Goal: Transaction & Acquisition: Book appointment/travel/reservation

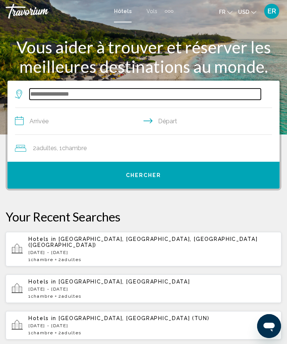
click at [86, 93] on input "Search widget" at bounding box center [145, 94] width 231 height 11
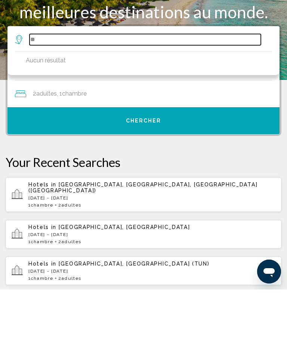
type input "*"
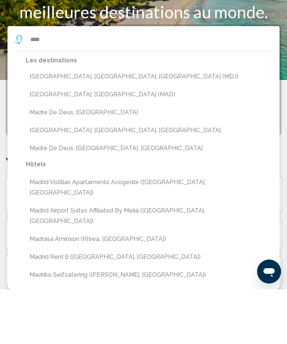
click at [67, 142] on button "[GEOGRAPHIC_DATA], [GEOGRAPHIC_DATA] (MAD)" at bounding box center [149, 149] width 246 height 14
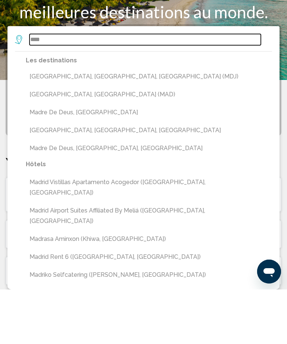
type input "**********"
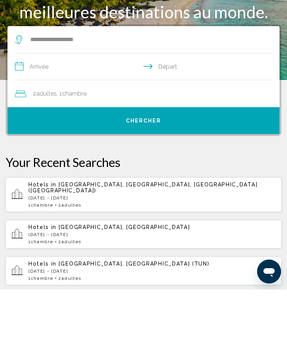
click at [68, 108] on input "**********" at bounding box center [145, 122] width 260 height 29
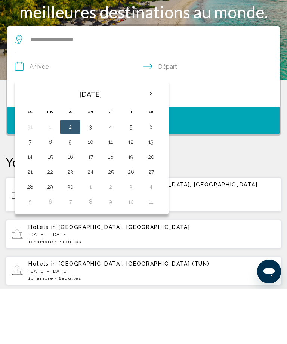
scroll to position [55, 0]
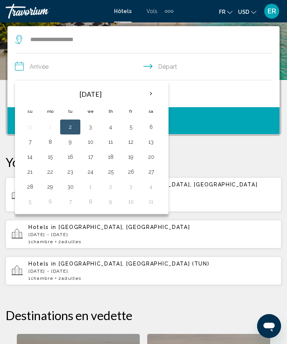
click at [150, 97] on th "Next month" at bounding box center [151, 94] width 20 height 16
click at [156, 96] on th "Next month" at bounding box center [151, 94] width 20 height 16
click at [149, 101] on th "Next month" at bounding box center [151, 94] width 20 height 16
click at [151, 101] on th "Next month" at bounding box center [151, 94] width 20 height 16
click at [158, 94] on th "Next month" at bounding box center [151, 94] width 20 height 16
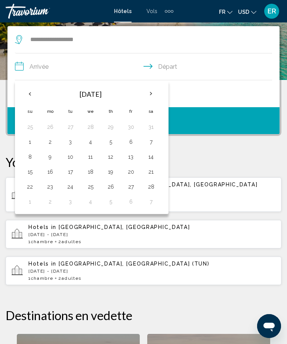
click at [157, 94] on th "Next month" at bounding box center [151, 94] width 20 height 16
click at [158, 97] on th "Next month" at bounding box center [151, 94] width 20 height 16
click at [149, 92] on th "Next month" at bounding box center [151, 94] width 20 height 16
click at [160, 94] on th "Next month" at bounding box center [151, 94] width 20 height 16
click at [157, 93] on th "Next month" at bounding box center [151, 94] width 20 height 16
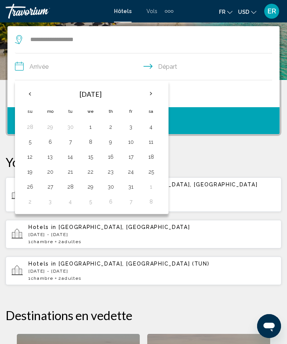
click at [152, 90] on th "Next month" at bounding box center [151, 94] width 20 height 16
click at [135, 156] on button "14" at bounding box center [131, 157] width 12 height 10
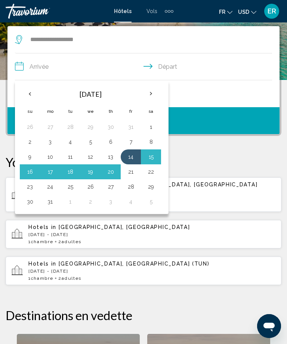
click at [135, 174] on button "21" at bounding box center [131, 172] width 12 height 10
type input "**********"
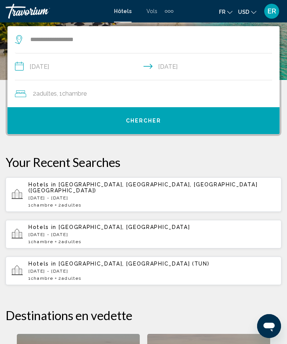
click at [223, 120] on button "Chercher" at bounding box center [143, 120] width 272 height 27
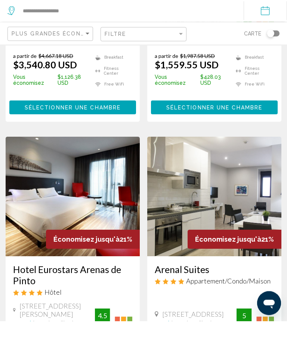
scroll to position [1403, 0]
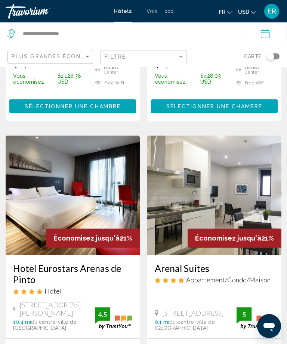
click at [245, 2] on mat-toolbar "Hôtels Vols Voitures Croisières Activités Hôtels Vols Voitures Croisières Activ…" at bounding box center [143, 11] width 287 height 22
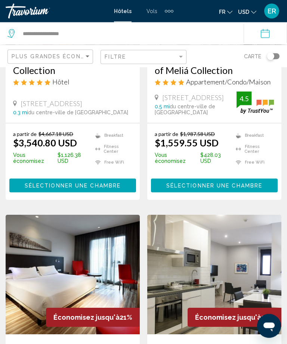
scroll to position [1326, 0]
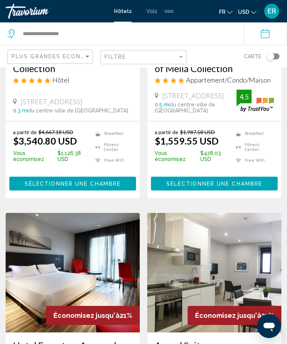
click at [238, 12] on span "USD" at bounding box center [243, 12] width 11 height 6
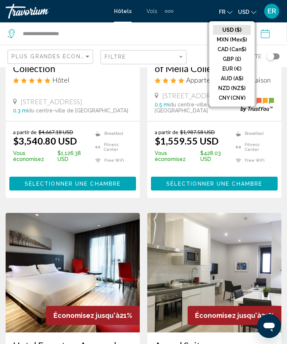
click at [238, 74] on button "EUR (€)" at bounding box center [232, 69] width 38 height 10
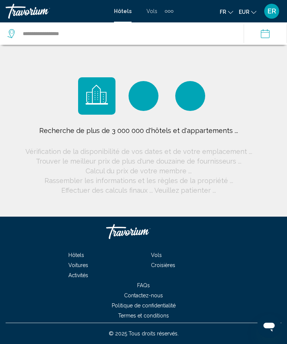
scroll to position [0, 0]
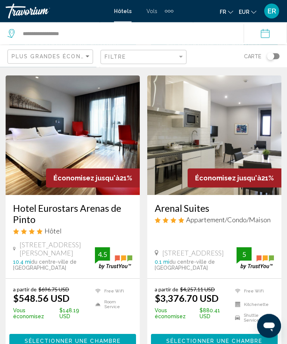
scroll to position [1490, 0]
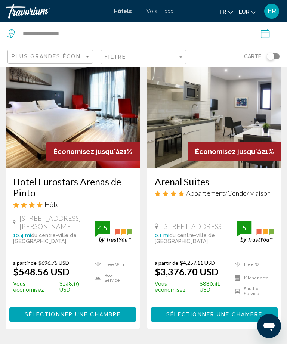
click at [82, 176] on h3 "Hotel Eurostars Arenas de Pinto" at bounding box center [72, 187] width 119 height 22
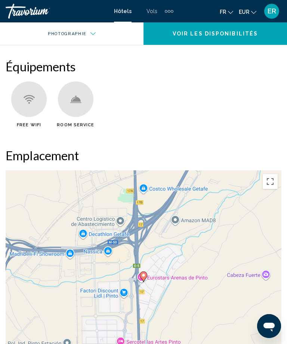
scroll to position [419, 0]
